Goal: Task Accomplishment & Management: Manage account settings

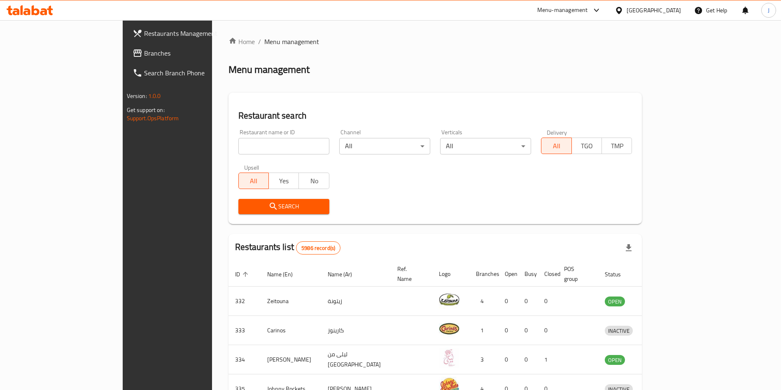
click at [256, 143] on input "search" at bounding box center [283, 146] width 91 height 16
type input "little caesar"
click button "Search" at bounding box center [283, 206] width 91 height 15
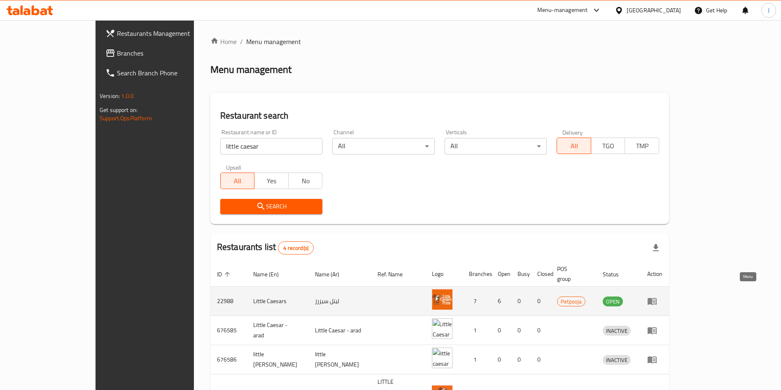
click at [657, 298] on icon "enhanced table" at bounding box center [651, 301] width 9 height 7
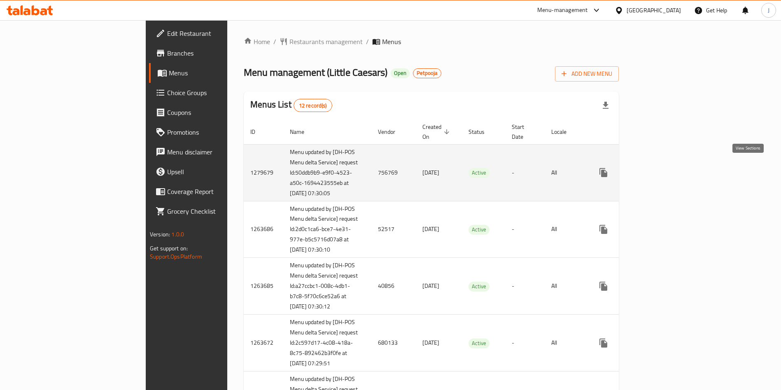
click at [668, 170] on icon "enhanced table" at bounding box center [663, 173] width 10 height 10
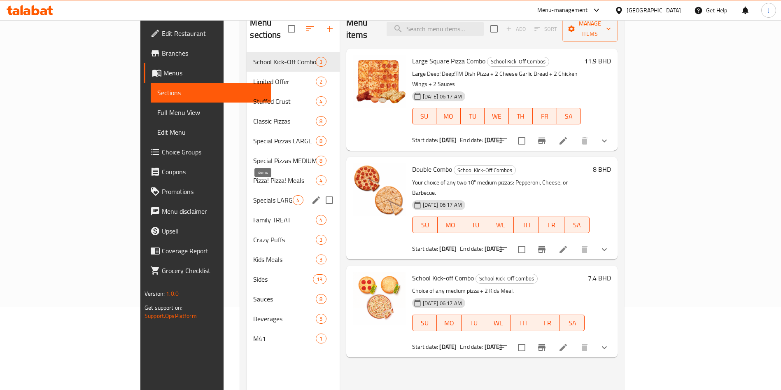
scroll to position [84, 0]
click at [247, 328] on div "M41 1" at bounding box center [293, 338] width 93 height 20
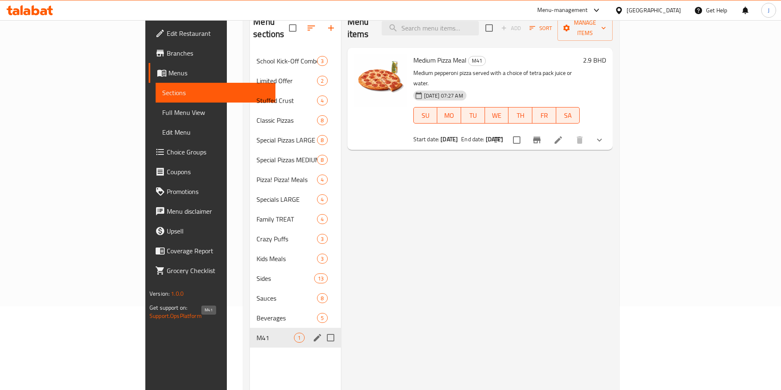
click at [256, 333] on span "M41" at bounding box center [274, 338] width 37 height 10
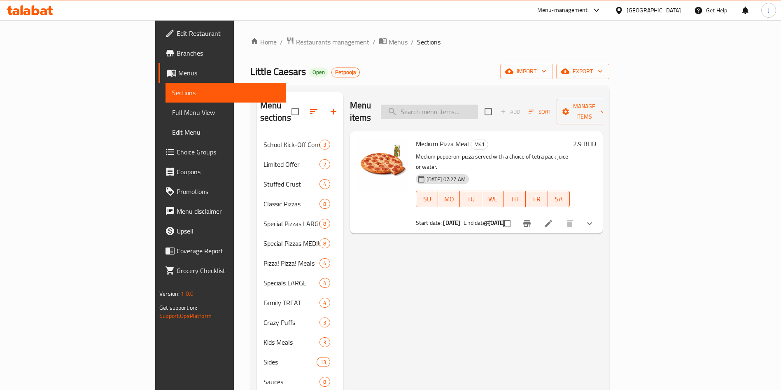
click at [478, 105] on input "search" at bounding box center [429, 112] width 97 height 14
click at [463, 110] on input "search" at bounding box center [429, 112] width 97 height 14
drag, startPoint x: 517, startPoint y: 106, endPoint x: 440, endPoint y: 109, distance: 77.9
click at [439, 110] on input "medium pizza meal" at bounding box center [429, 112] width 97 height 14
type input "medium"
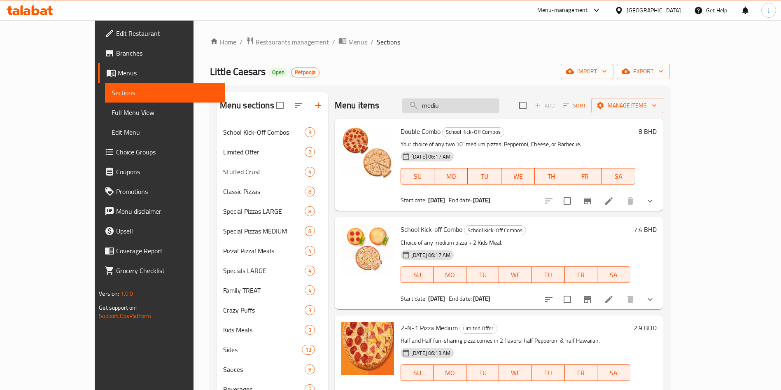
type input "medium"
